Goal: Share content: Distribute website content to other platforms or users

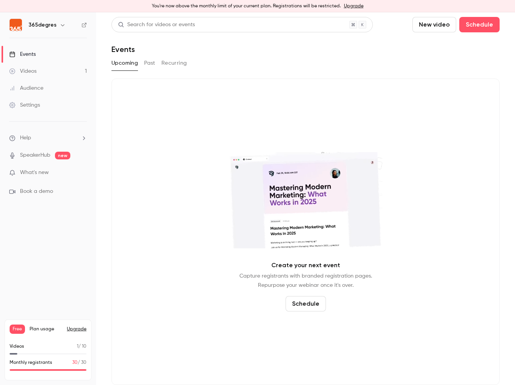
click at [36, 70] on div "Videos" at bounding box center [22, 71] width 27 height 8
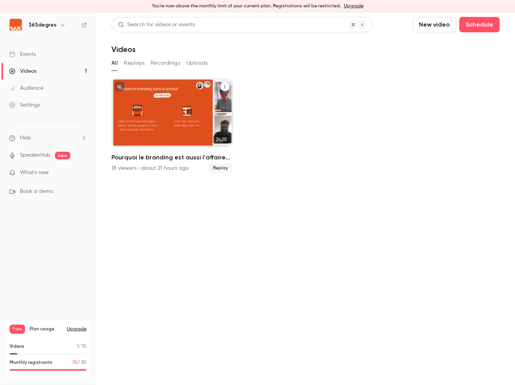
click at [184, 158] on h2 "Pourquoi le branding est aussi l'affaire du produit ?" at bounding box center [172, 157] width 121 height 9
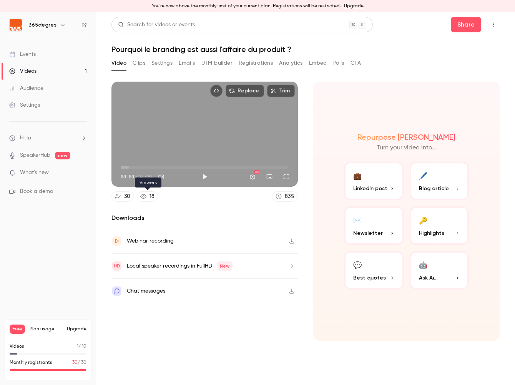
click at [152, 197] on div "18" at bounding box center [152, 196] width 5 height 8
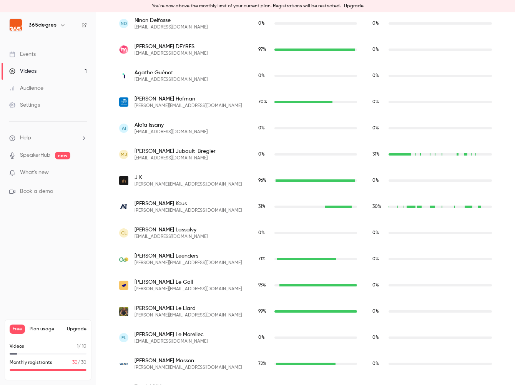
scroll to position [561, 0]
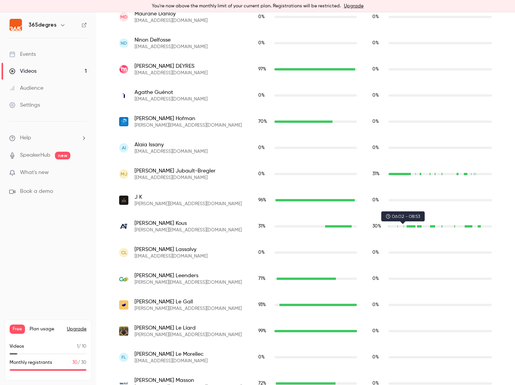
click at [407, 227] on div "vincent.koussouros@aitenders.com" at bounding box center [411, 226] width 8 height 2
click at [407, 226] on div "vincent.koussouros@aitenders.com" at bounding box center [411, 226] width 8 height 2
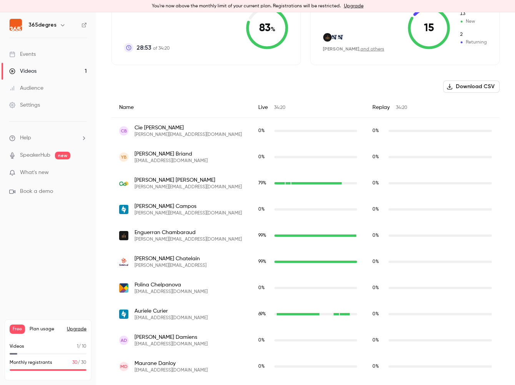
scroll to position [0, 0]
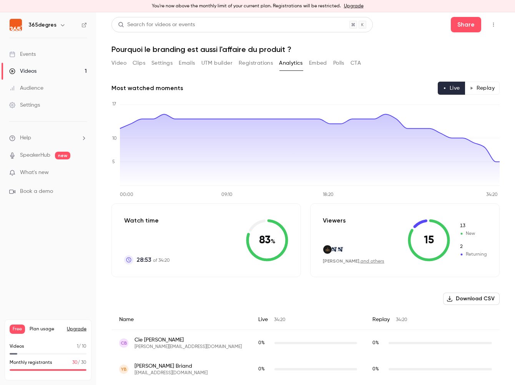
click at [475, 88] on button "Replay" at bounding box center [482, 88] width 35 height 13
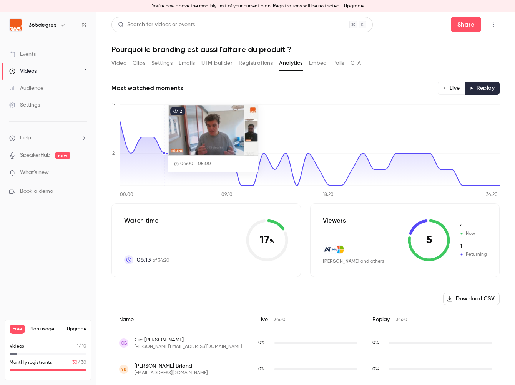
click at [164, 123] on icon "00:00 09:10 18:20 34:20 0 2 5" at bounding box center [306, 149] width 388 height 96
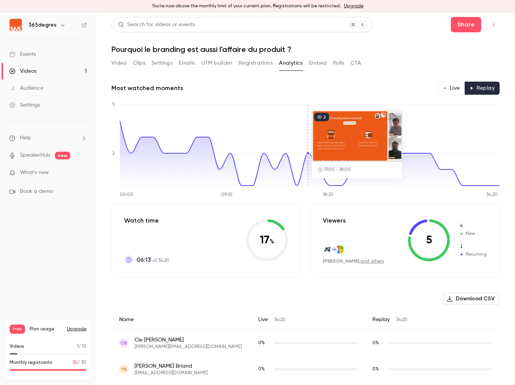
click at [121, 64] on button "Video" at bounding box center [119, 63] width 15 height 12
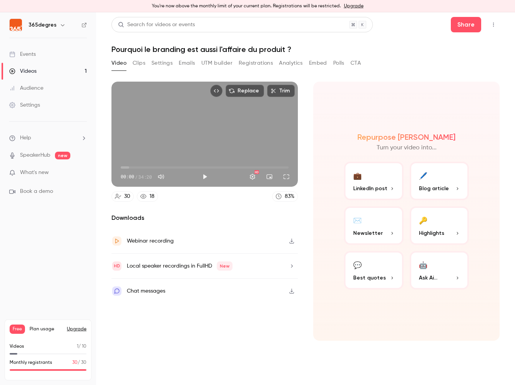
click at [455, 230] on p "Highlights" at bounding box center [439, 233] width 41 height 8
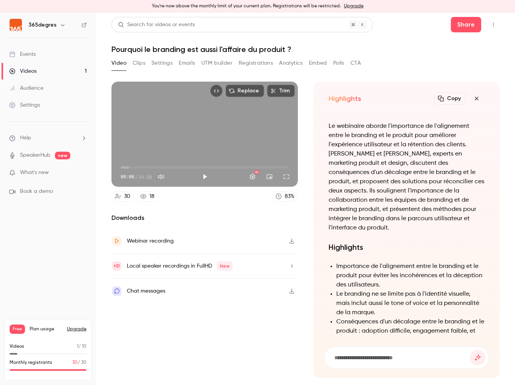
scroll to position [-374, 0]
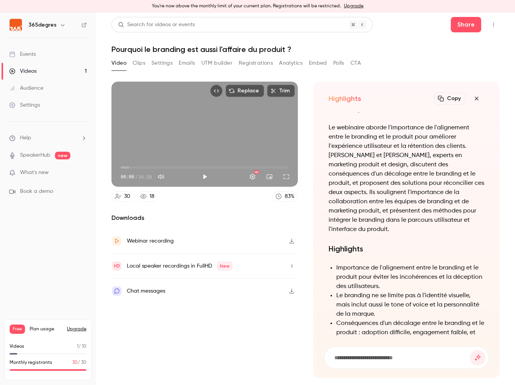
click at [243, 128] on div "Replace Trim 00:00 00:00 / 34:20 HD" at bounding box center [205, 134] width 187 height 105
click at [206, 177] on button "Pause" at bounding box center [204, 176] width 15 height 15
type input "***"
click at [468, 25] on button "Share" at bounding box center [466, 24] width 30 height 15
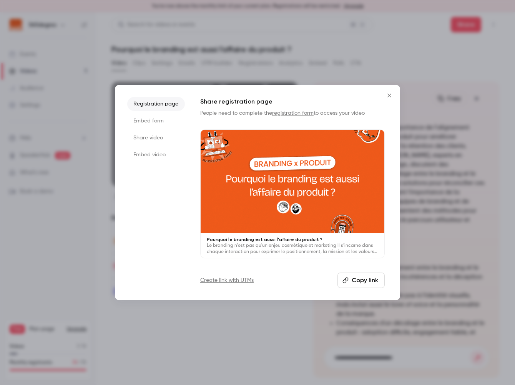
click at [145, 136] on li "Share video" at bounding box center [156, 138] width 58 height 14
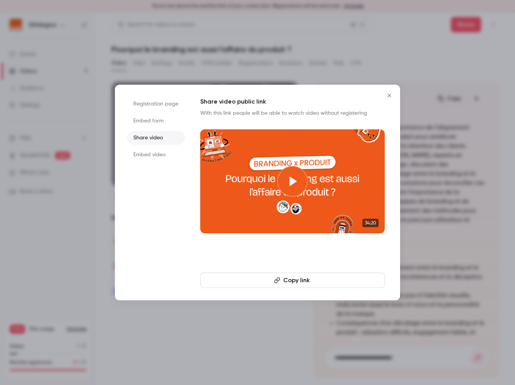
click at [294, 180] on icon at bounding box center [293, 181] width 7 height 9
